Goal: Participate in discussion: Engage in conversation with other users on a specific topic

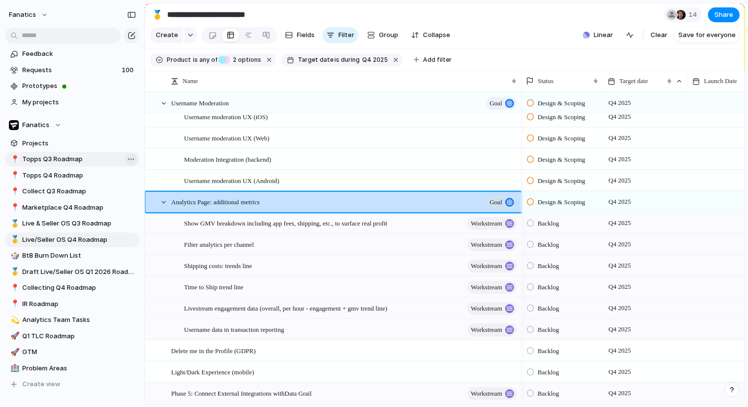
scroll to position [473, 0]
click at [91, 219] on span "Live & Seller OS Q3 Roadmap" at bounding box center [79, 224] width 114 height 10
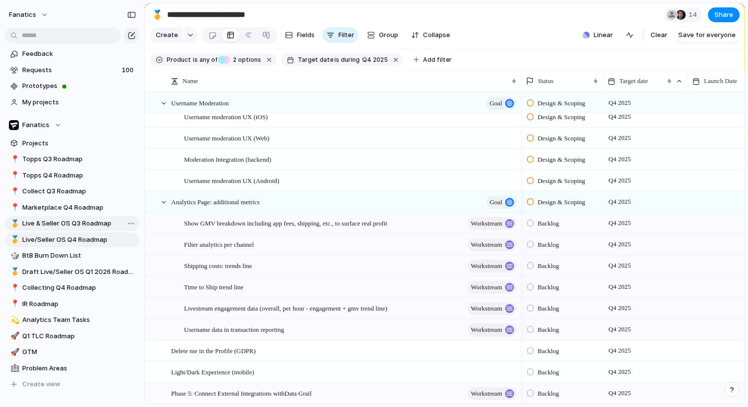
type input "**********"
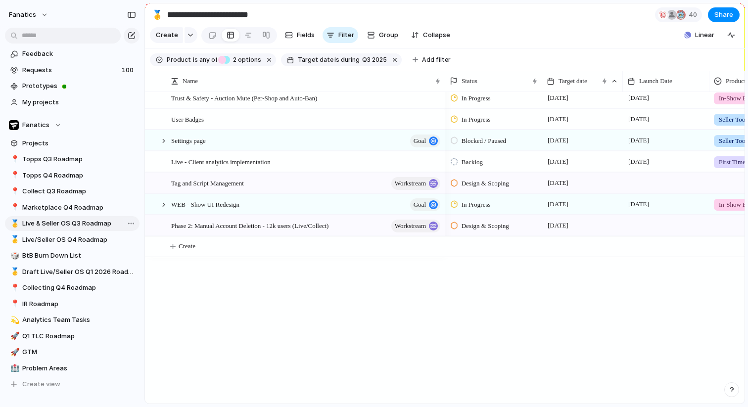
scroll to position [327, 0]
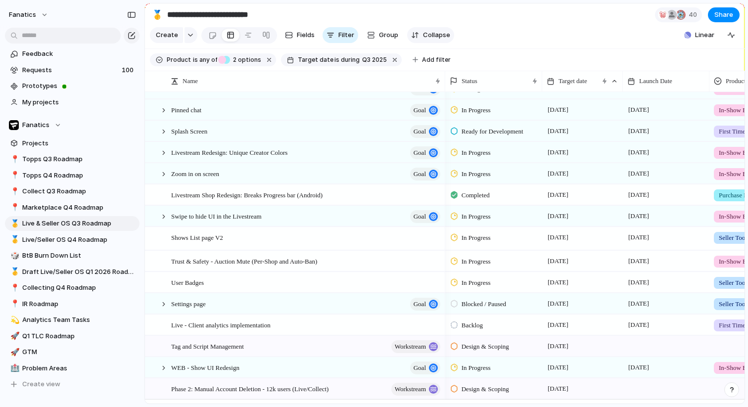
click at [427, 37] on span "Collapse" at bounding box center [436, 35] width 27 height 10
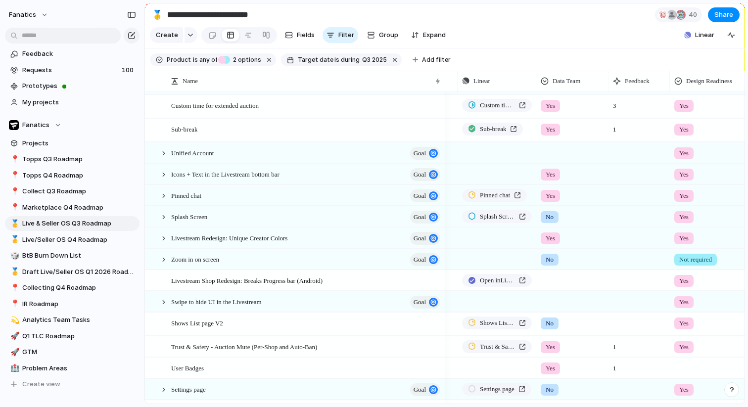
scroll to position [208, 0]
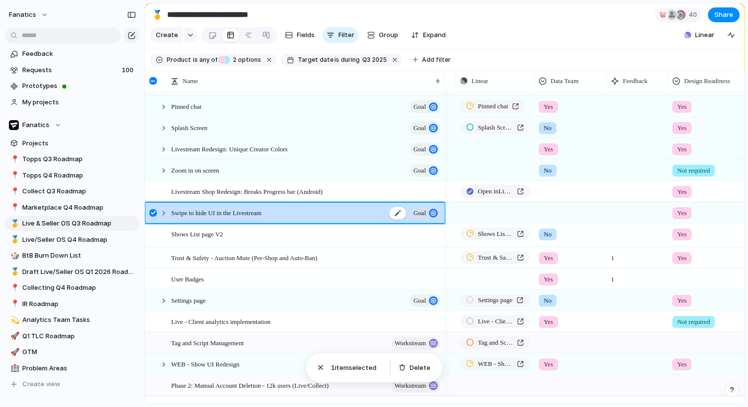
click at [229, 213] on span "Swipe to hide UI in the Livestream" at bounding box center [216, 212] width 90 height 11
click at [172, 215] on span "Swipe to hide UI in the Livestream" at bounding box center [216, 212] width 90 height 11
click at [161, 214] on div at bounding box center [163, 213] width 9 height 9
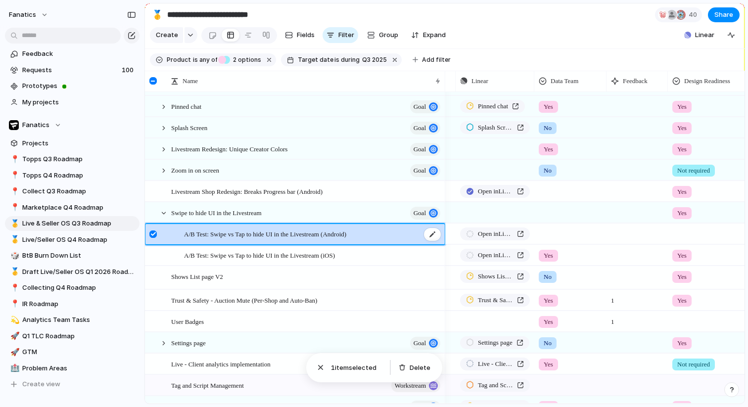
click at [205, 236] on span "A/B Test: Swipe vs Tap to hide UI in the Livestream (Android)" at bounding box center [265, 233] width 162 height 11
click at [431, 236] on div at bounding box center [432, 234] width 17 height 13
click at [435, 231] on div at bounding box center [432, 234] width 17 height 13
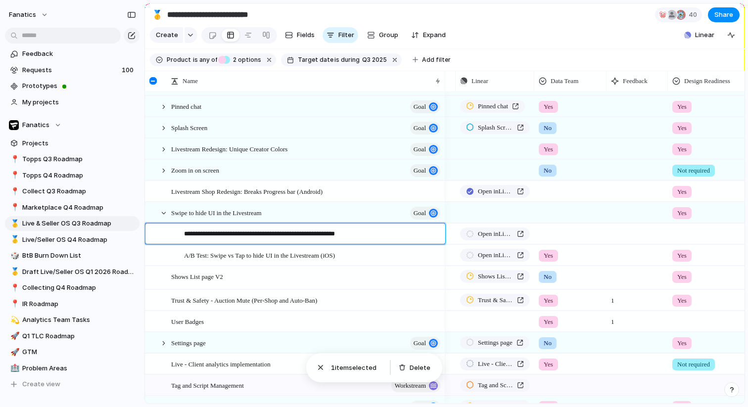
drag, startPoint x: 216, startPoint y: 232, endPoint x: 170, endPoint y: 230, distance: 46.0
click at [172, 230] on div "**********" at bounding box center [306, 234] width 271 height 21
type textarea "**********"
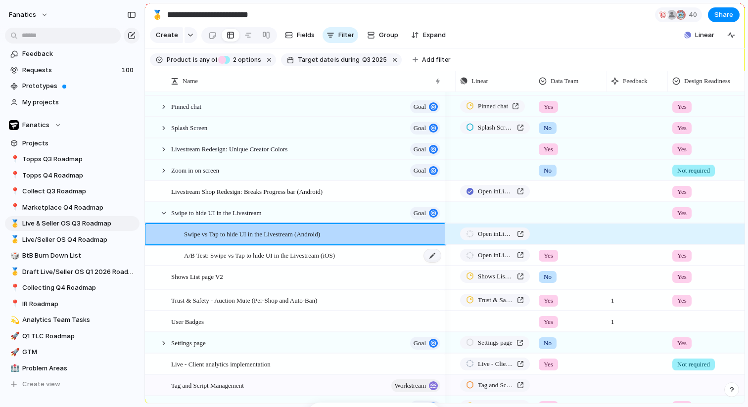
click at [428, 255] on div at bounding box center [432, 255] width 17 height 13
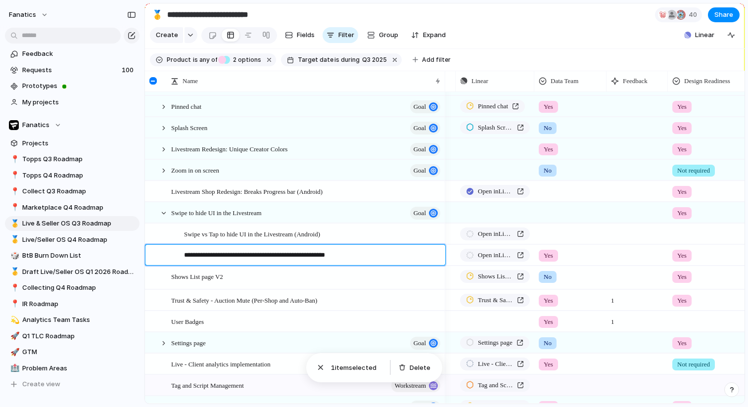
drag, startPoint x: 216, startPoint y: 255, endPoint x: 168, endPoint y: 255, distance: 48.0
click at [169, 255] on div "**********" at bounding box center [295, 255] width 300 height 20
type textarea "**********"
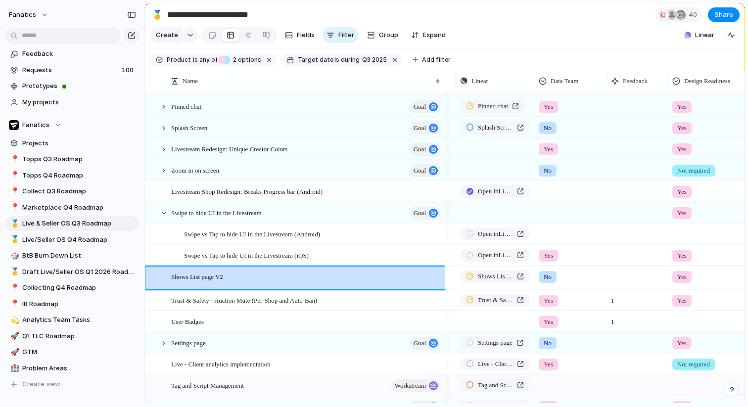
click at [555, 258] on div "Yes" at bounding box center [547, 256] width 19 height 12
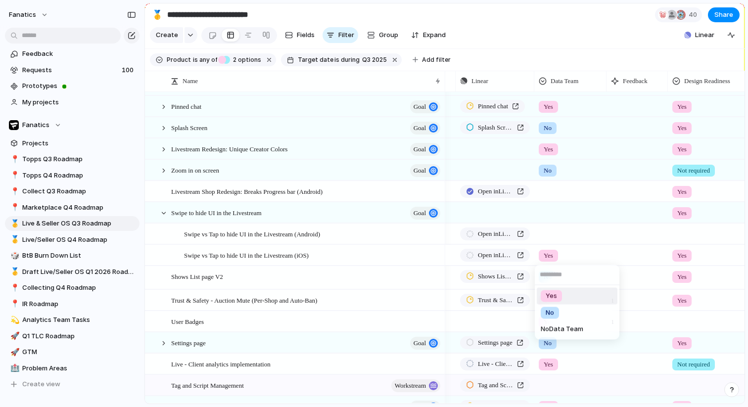
click at [565, 298] on li "Yes" at bounding box center [577, 296] width 81 height 17
click at [548, 252] on span "Yes" at bounding box center [547, 256] width 9 height 10
click at [567, 323] on li "No Data Team" at bounding box center [577, 329] width 81 height 16
click at [548, 200] on div at bounding box center [570, 191] width 72 height 20
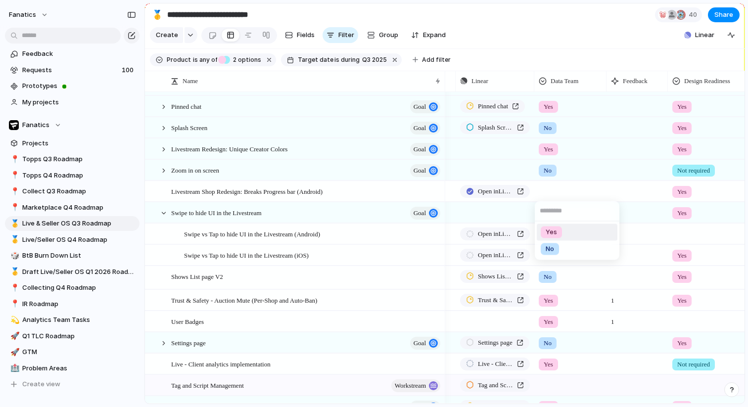
click at [518, 214] on div "Yes No" at bounding box center [374, 203] width 748 height 407
click at [556, 214] on div at bounding box center [570, 211] width 71 height 16
click at [558, 259] on div "Yes" at bounding box center [550, 254] width 21 height 12
click at [163, 211] on div at bounding box center [163, 213] width 9 height 9
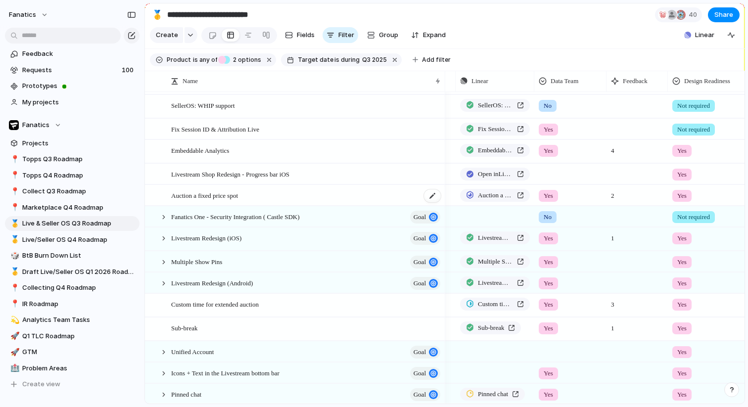
scroll to position [58, 0]
